Goal: Register for event/course

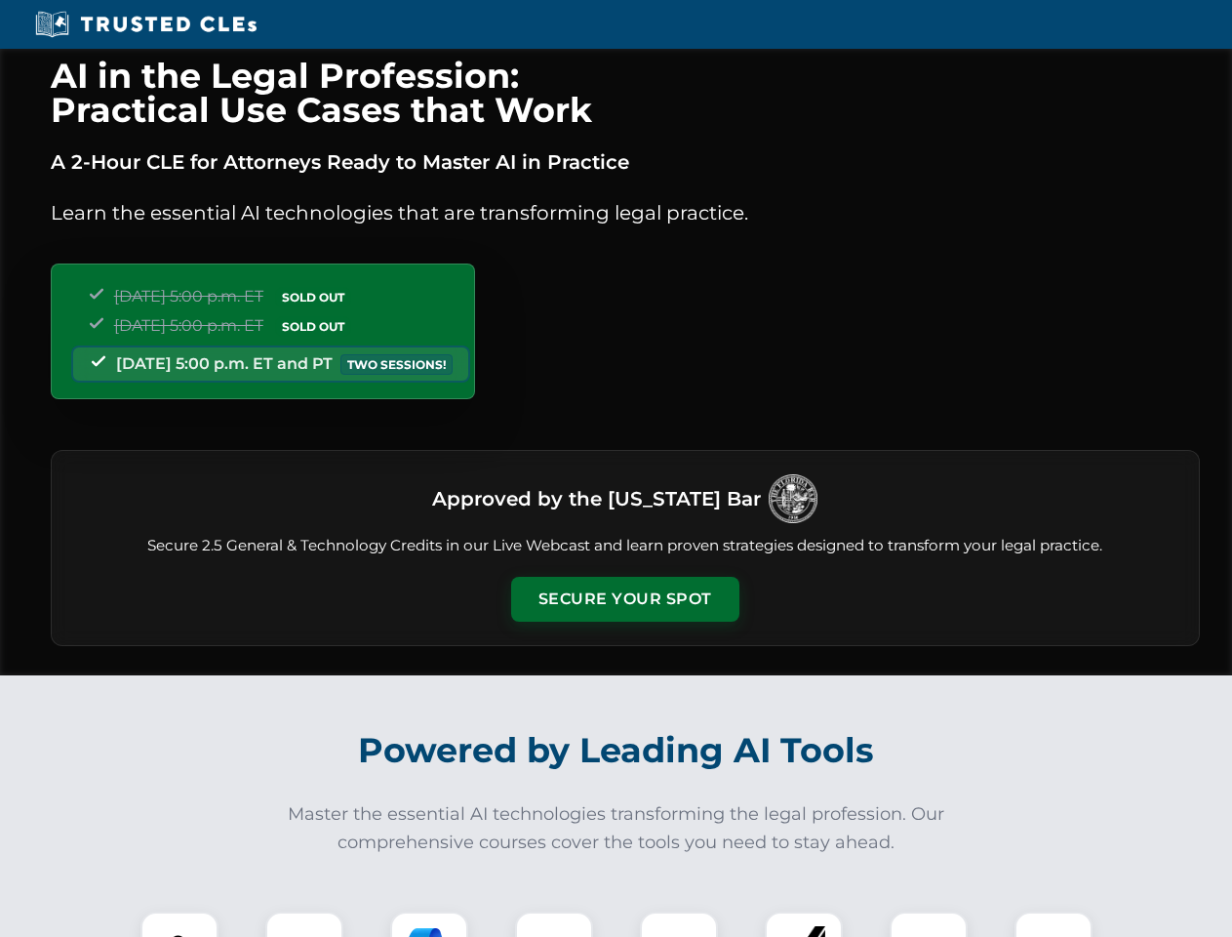
click at [624, 599] on button "Secure Your Spot" at bounding box center [625, 599] width 228 height 45
click at [180, 924] on img at bounding box center [179, 950] width 57 height 57
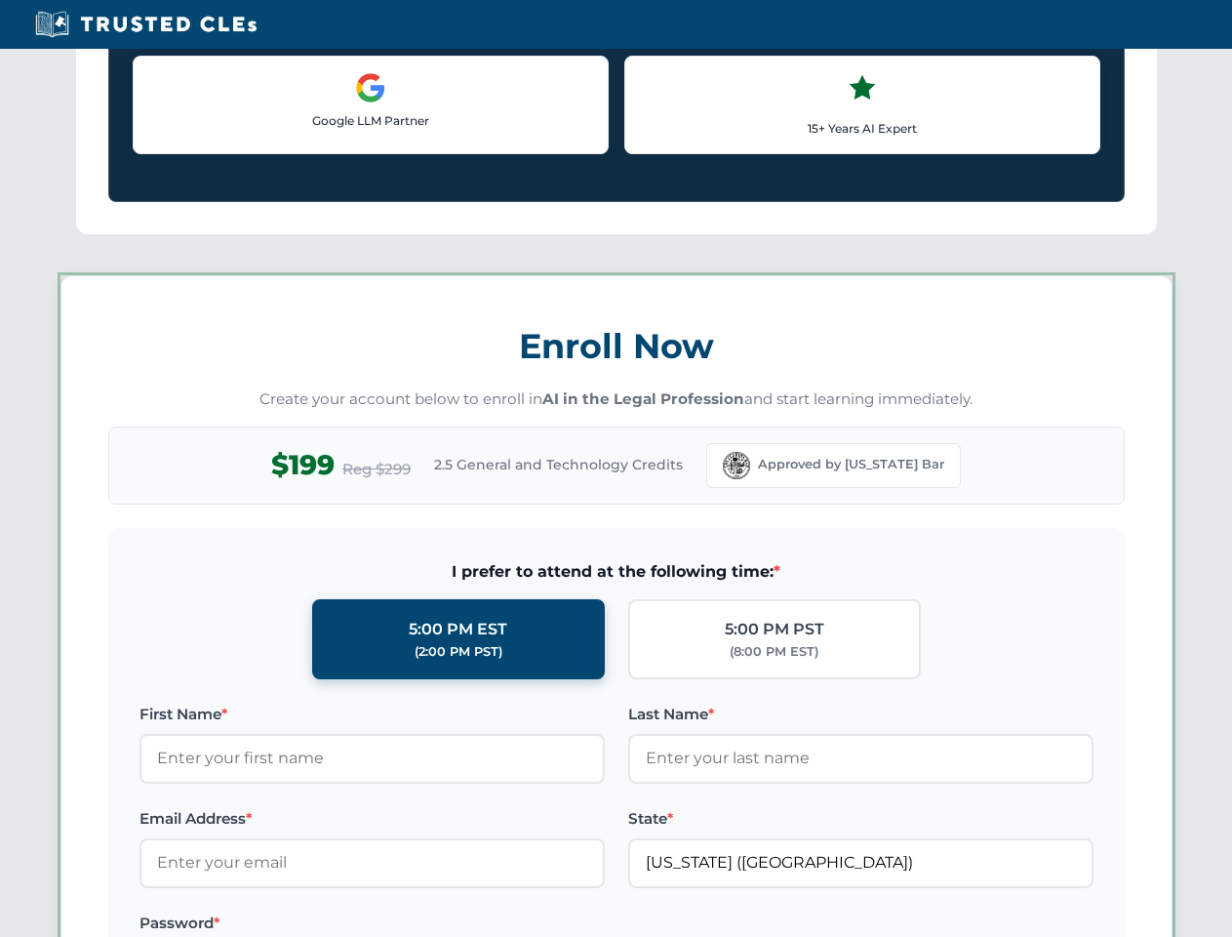
click at [429, 924] on label "Password *" at bounding box center [372, 922] width 465 height 23
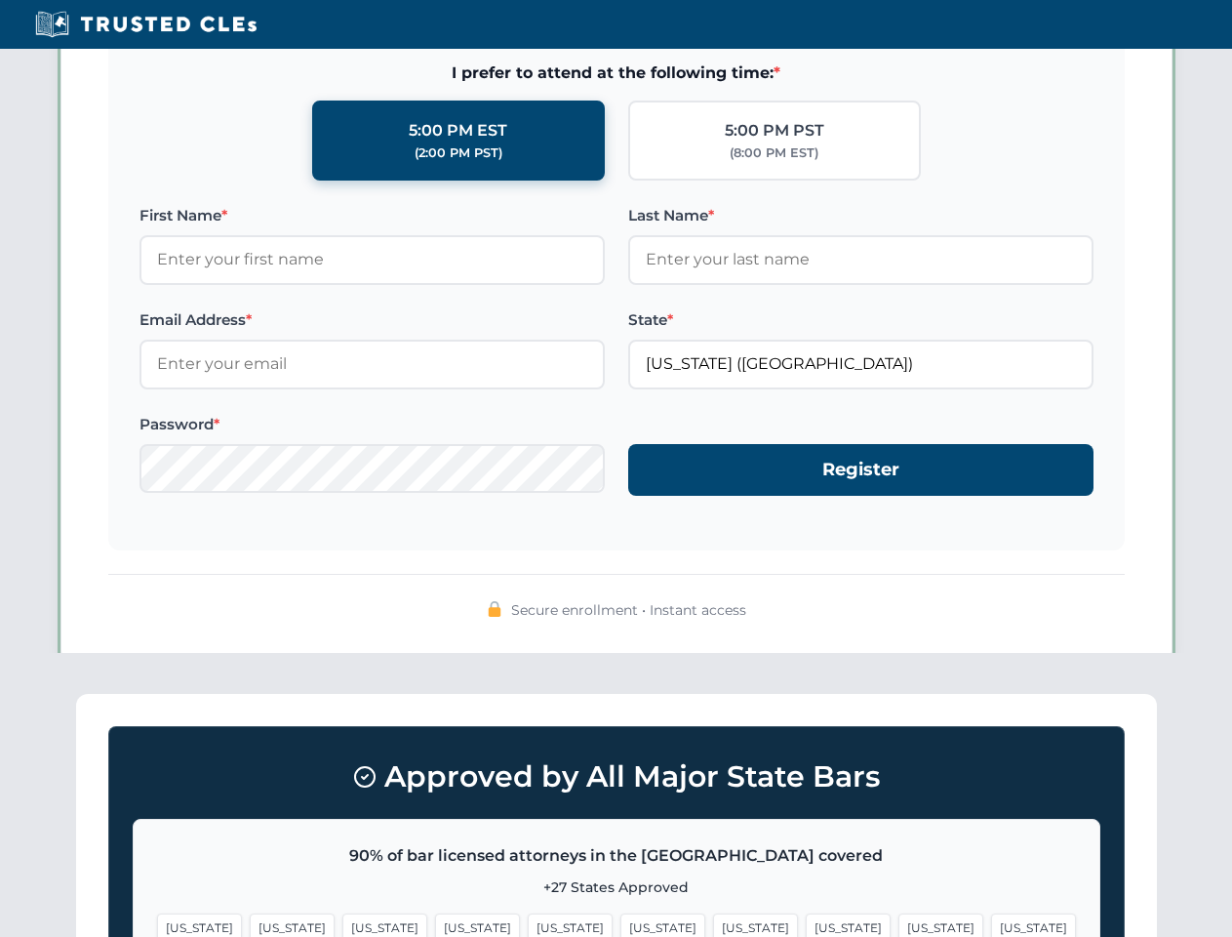
click at [899, 924] on span "[US_STATE]" at bounding box center [941, 927] width 85 height 28
